Goal: Check status

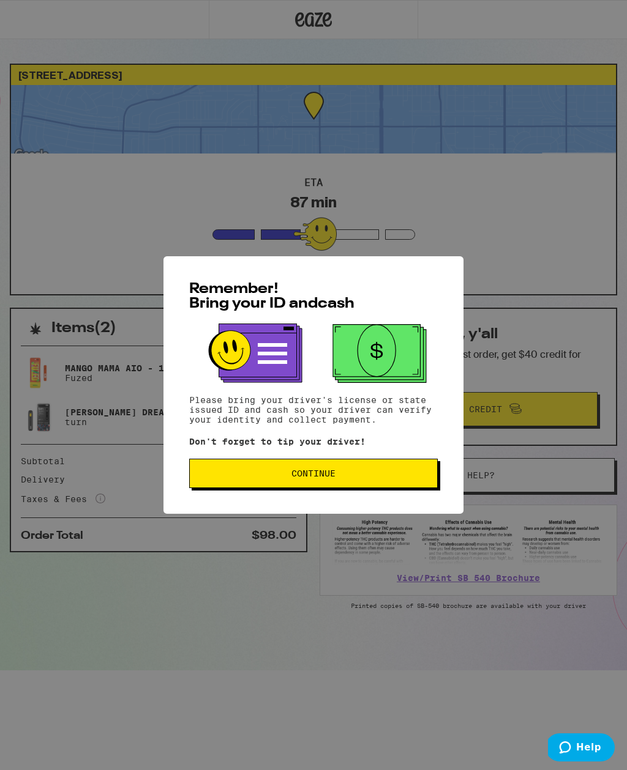
click at [294, 460] on div "Remember! Bring your ID and cash Please bring your driver's license or state is…" at bounding box center [313, 385] width 300 height 258
click at [345, 488] on button "Continue" at bounding box center [313, 473] width 248 height 29
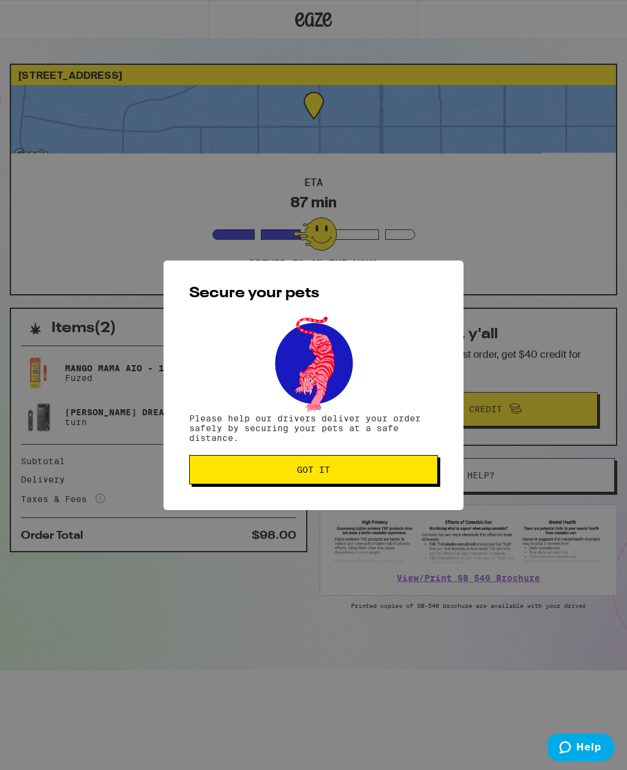
click at [387, 485] on button "Got it" at bounding box center [313, 469] width 248 height 29
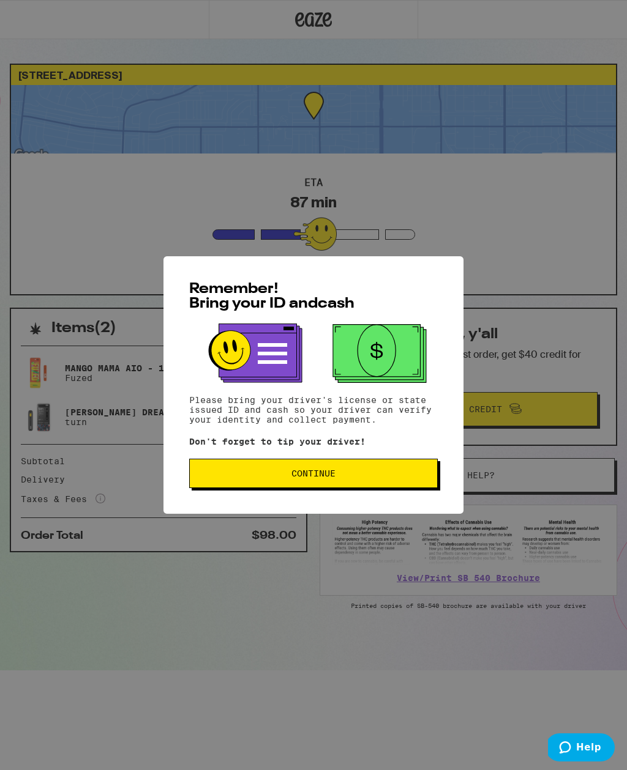
click at [270, 487] on button "Continue" at bounding box center [313, 473] width 248 height 29
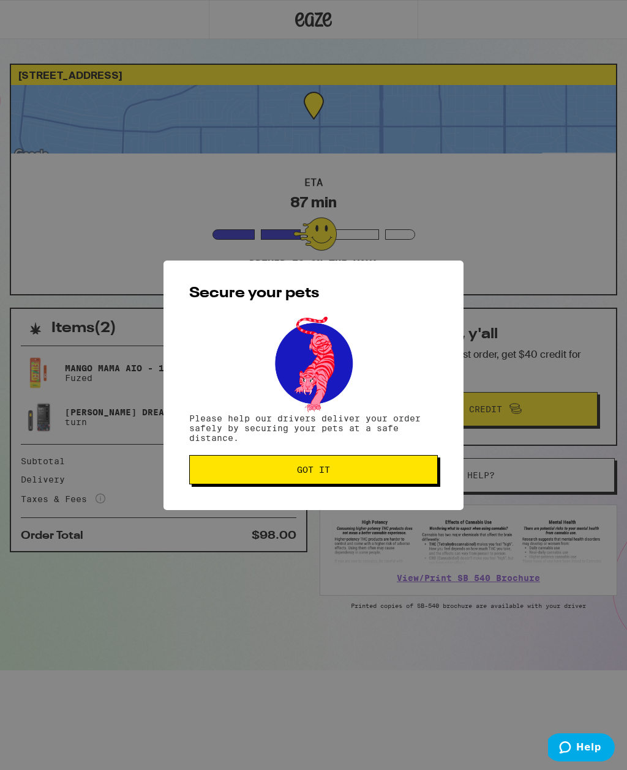
click at [288, 480] on button "Got it" at bounding box center [313, 469] width 248 height 29
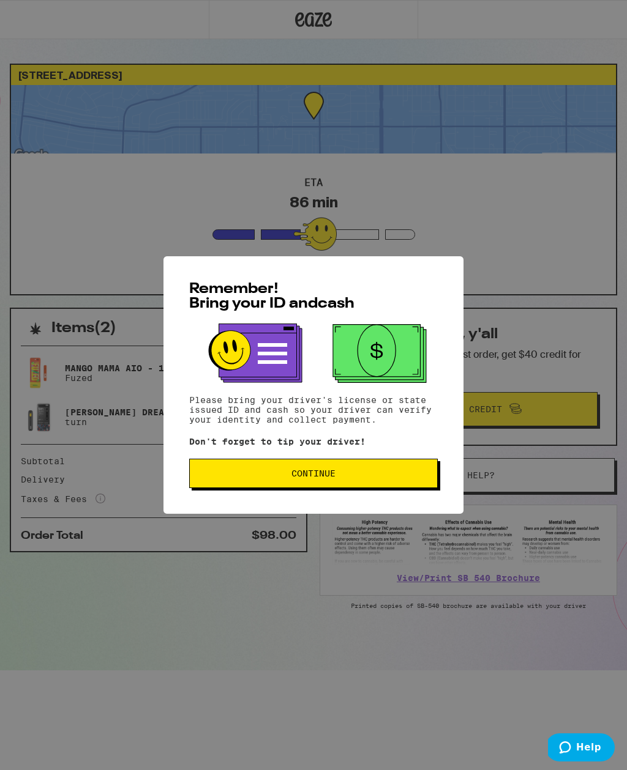
click at [253, 212] on div "Remember! Bring your ID and cash Please bring your driver's license or state is…" at bounding box center [313, 385] width 627 height 770
click at [357, 193] on div "Remember! Bring your ID and cash Please bring your driver's license or state is…" at bounding box center [313, 385] width 627 height 770
click at [258, 187] on div "Remember! Bring your ID and cash Please bring your driver's license or state is…" at bounding box center [313, 385] width 627 height 770
click at [324, 483] on button "Continue" at bounding box center [313, 473] width 248 height 29
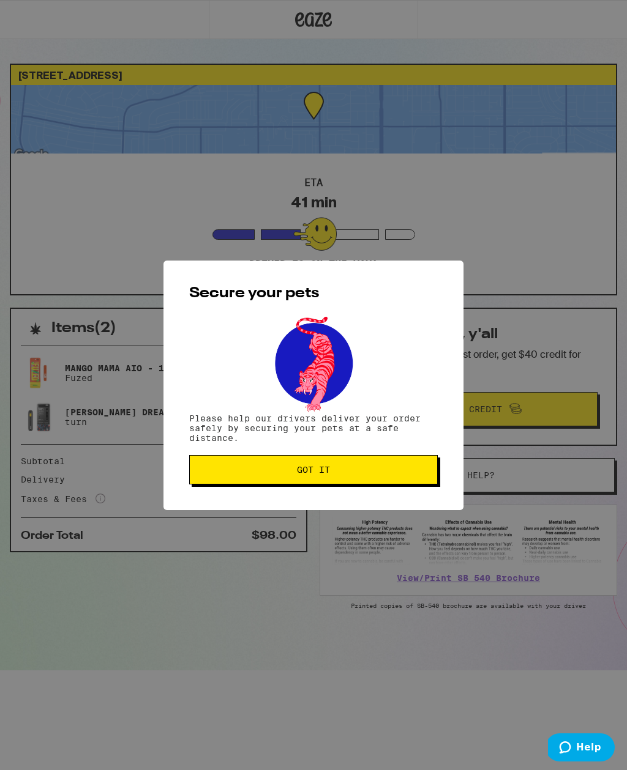
click at [269, 463] on button "Got it" at bounding box center [313, 469] width 248 height 29
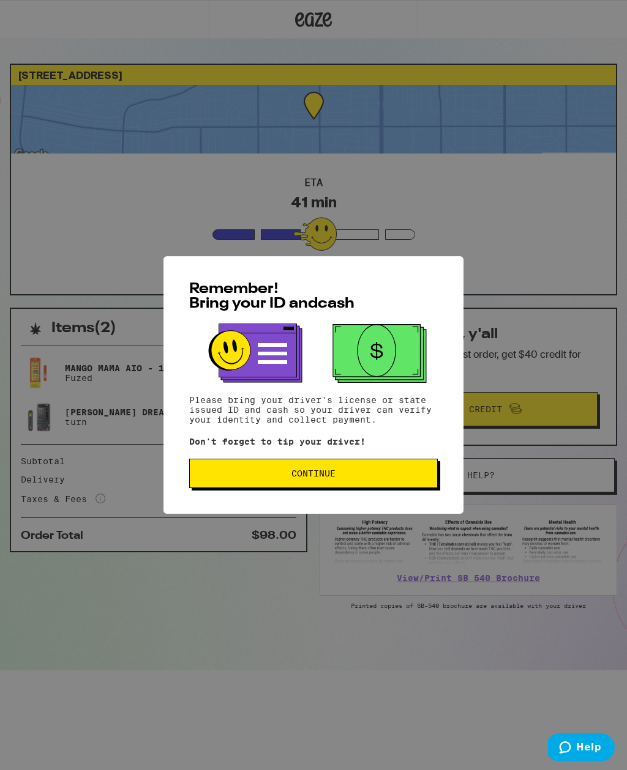
click at [270, 499] on div "Remember! Bring your ID and cash Please bring your driver's license or state is…" at bounding box center [313, 385] width 300 height 258
